Goal: Find specific page/section: Find specific page/section

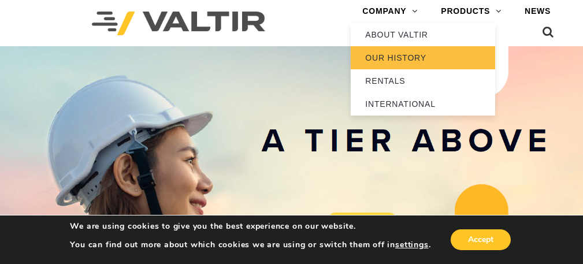
click at [393, 57] on link "OUR HISTORY" at bounding box center [423, 57] width 145 height 23
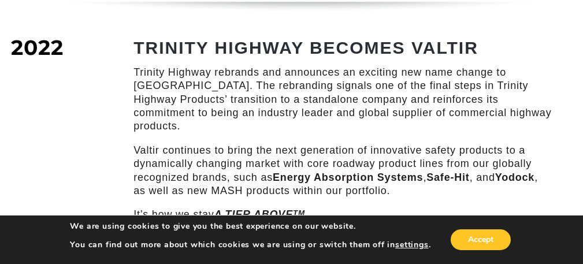
scroll to position [1676, 0]
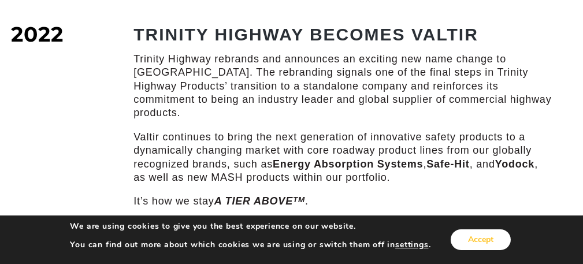
click at [474, 239] on button "Accept" at bounding box center [481, 240] width 60 height 21
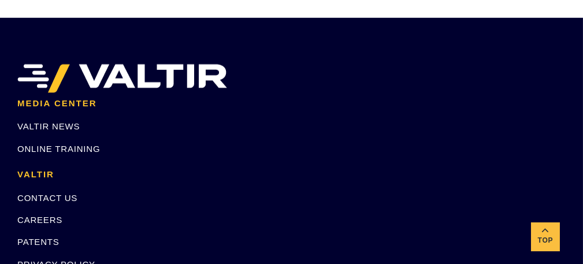
scroll to position [1966, 0]
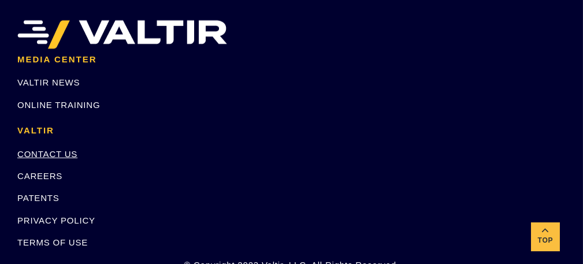
click at [53, 149] on link "CONTACT US" at bounding box center [47, 154] width 60 height 10
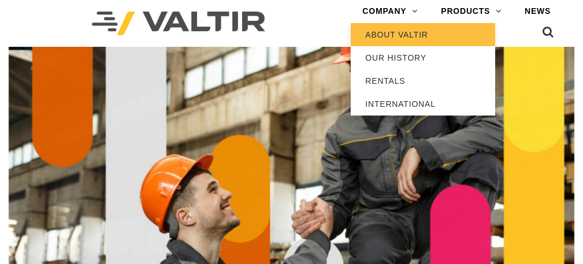
click at [407, 35] on link "ABOUT VALTIR" at bounding box center [423, 34] width 145 height 23
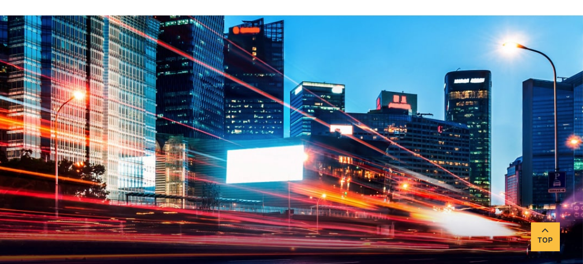
scroll to position [1098, 0]
